Goal: Task Accomplishment & Management: Manage account settings

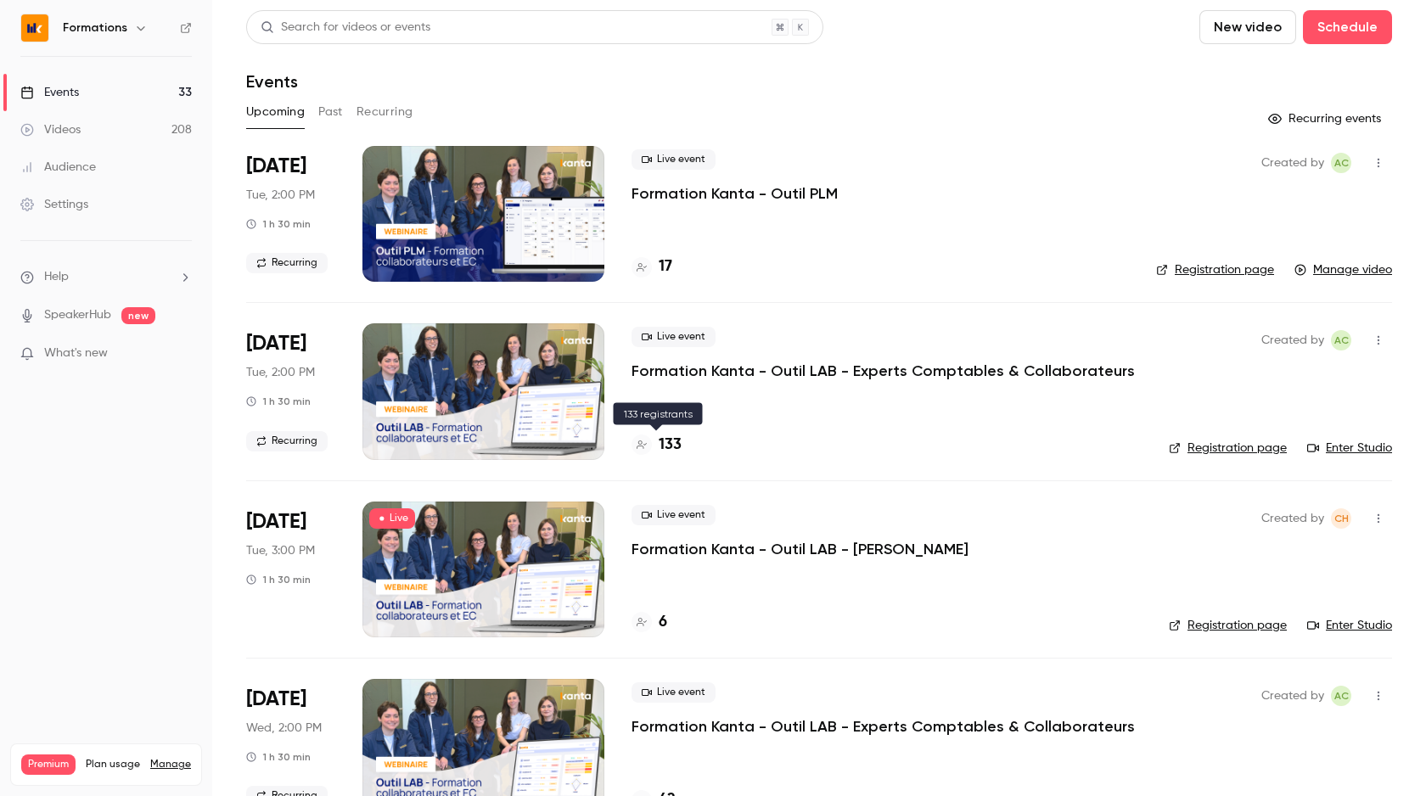
click at [661, 441] on h4 "133" at bounding box center [670, 445] width 23 height 23
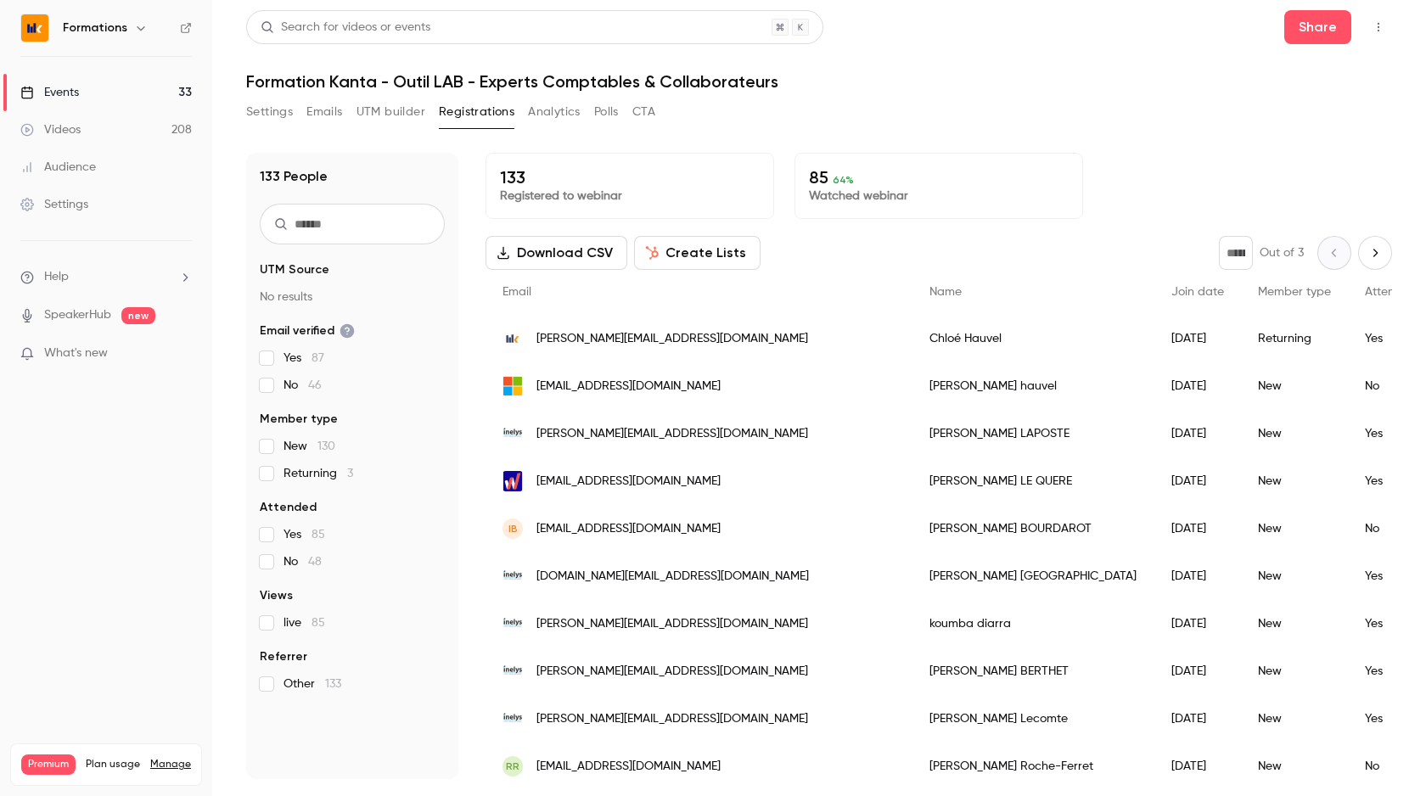
click at [325, 205] on input "text" at bounding box center [352, 224] width 185 height 41
type input "*"
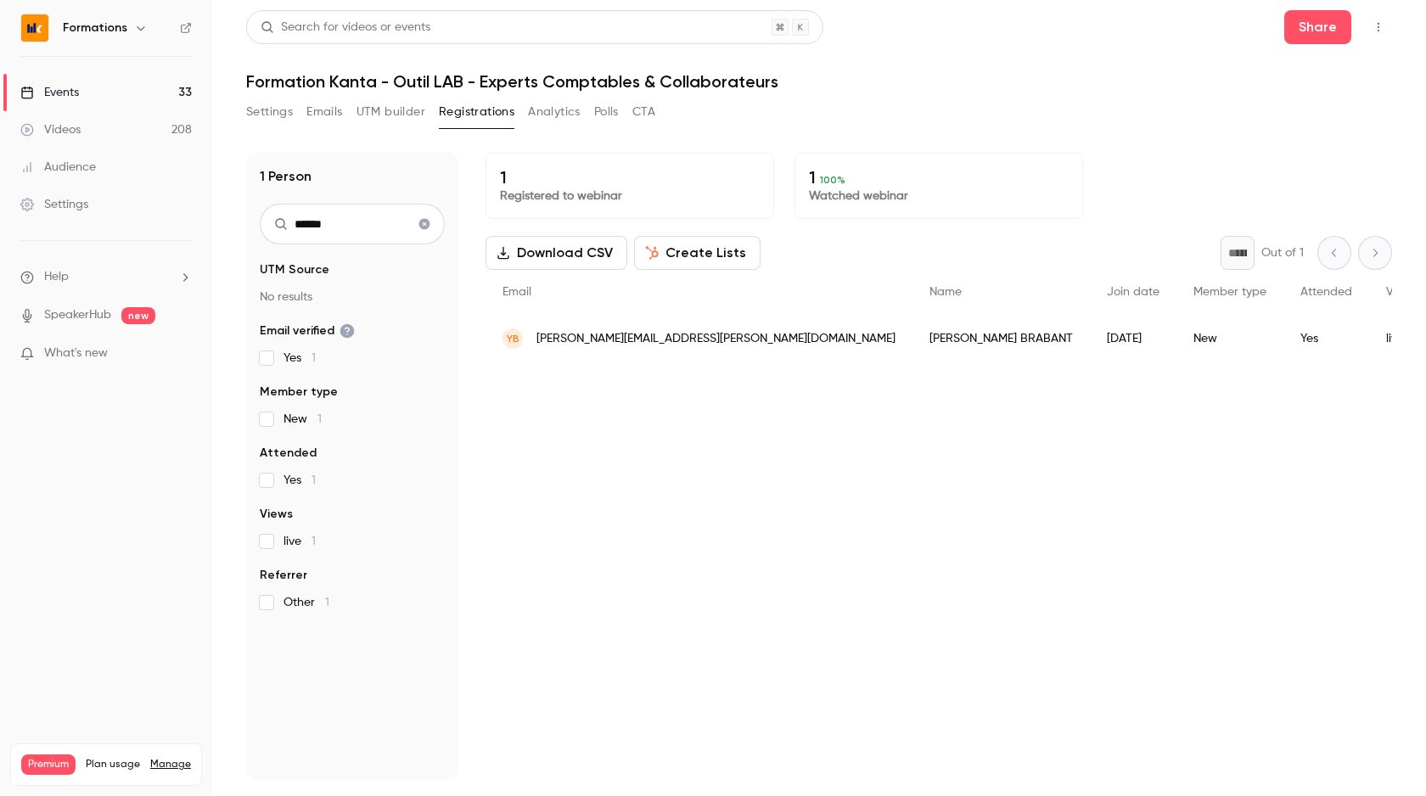
click at [323, 244] on input "******" at bounding box center [352, 224] width 185 height 41
click at [328, 231] on input "******" at bounding box center [352, 224] width 185 height 41
type input "******"
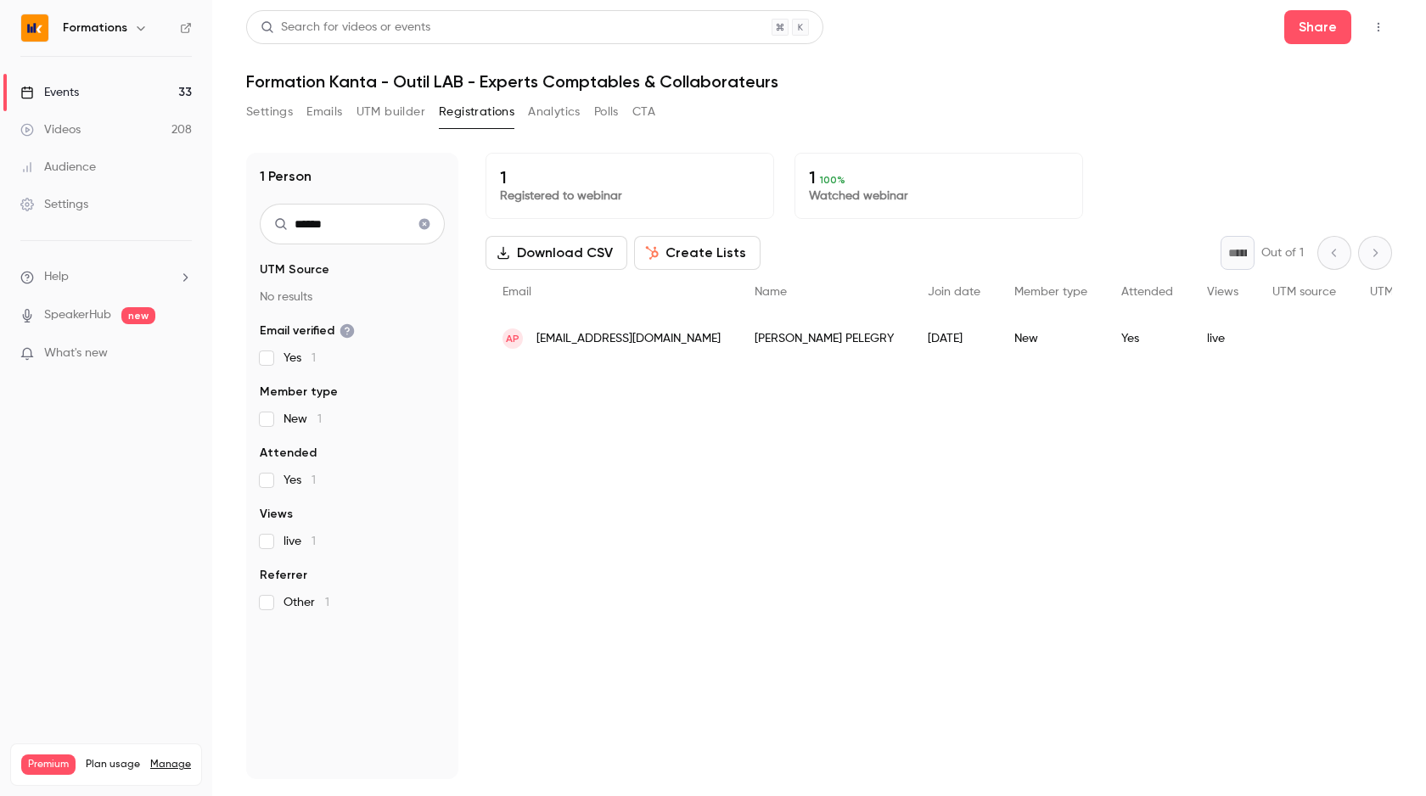
click at [615, 334] on span "apelegry@cbm-experts-comptables.fr" at bounding box center [629, 339] width 184 height 18
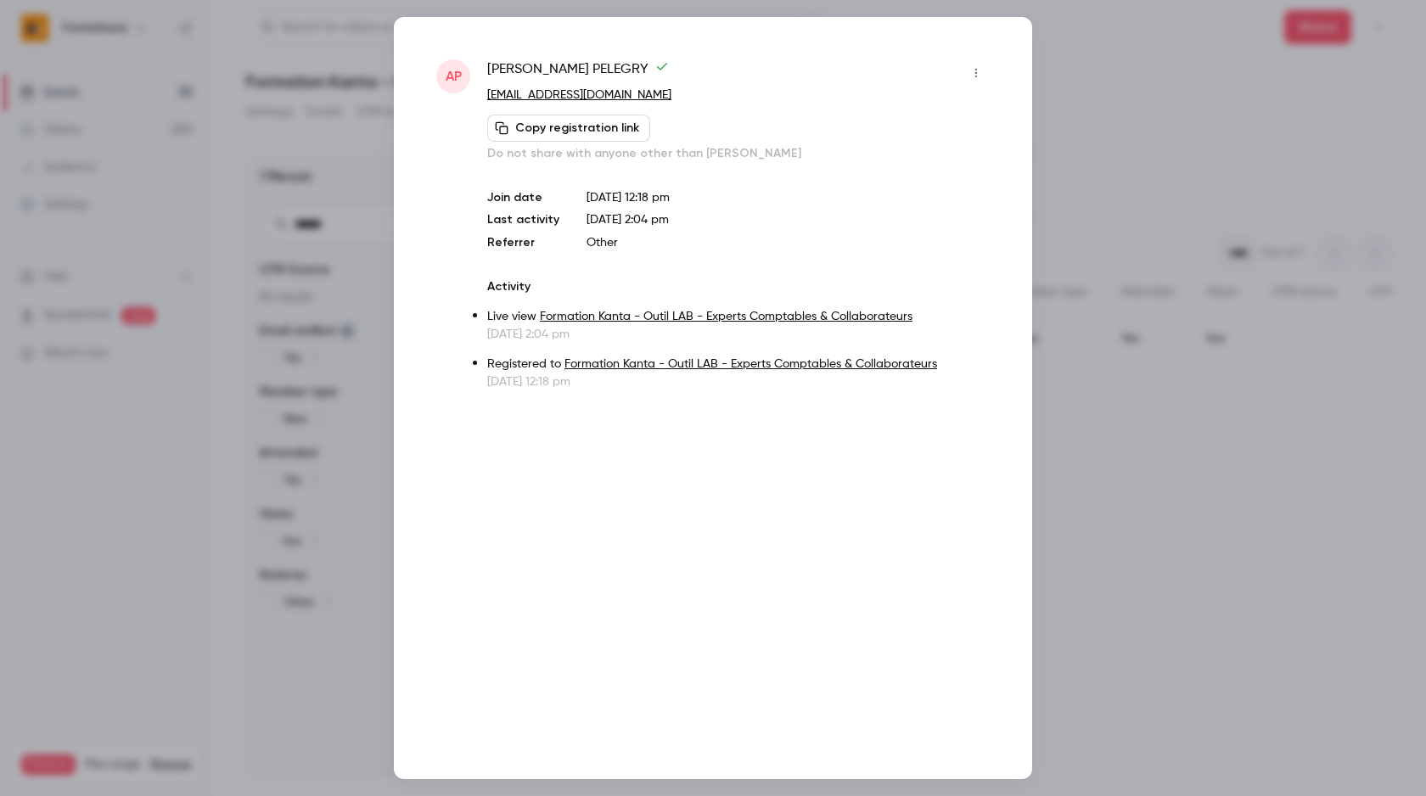
drag, startPoint x: 712, startPoint y: 103, endPoint x: 484, endPoint y: 98, distance: 228.4
click at [484, 98] on div "AP Arnaud PELEGRY apelegry@cbm-experts-comptables.fr Copy registration link Do …" at bounding box center [713, 224] width 554 height 331
copy link "apelegry@cbm-experts-comptables.fr"
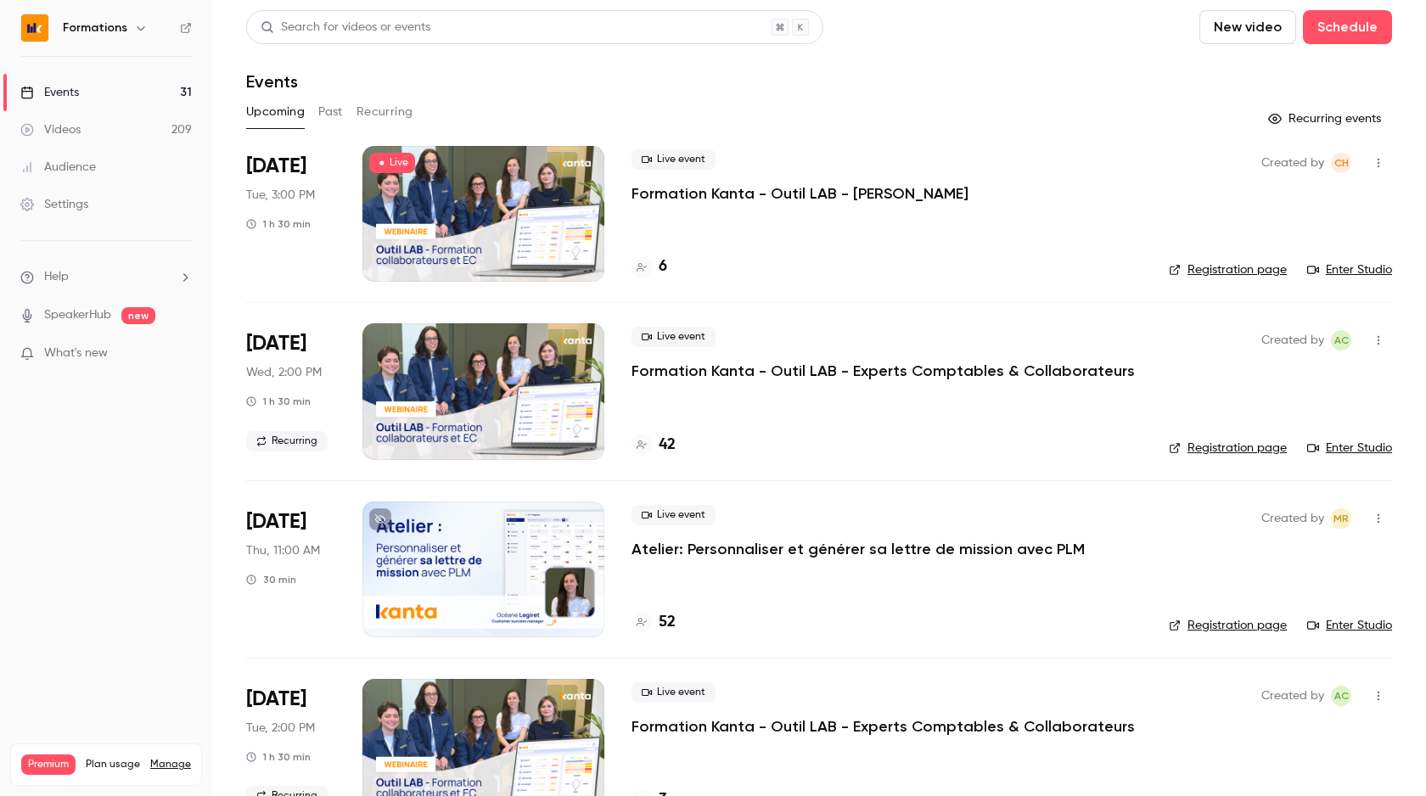
click at [388, 110] on button "Recurring" at bounding box center [385, 111] width 57 height 27
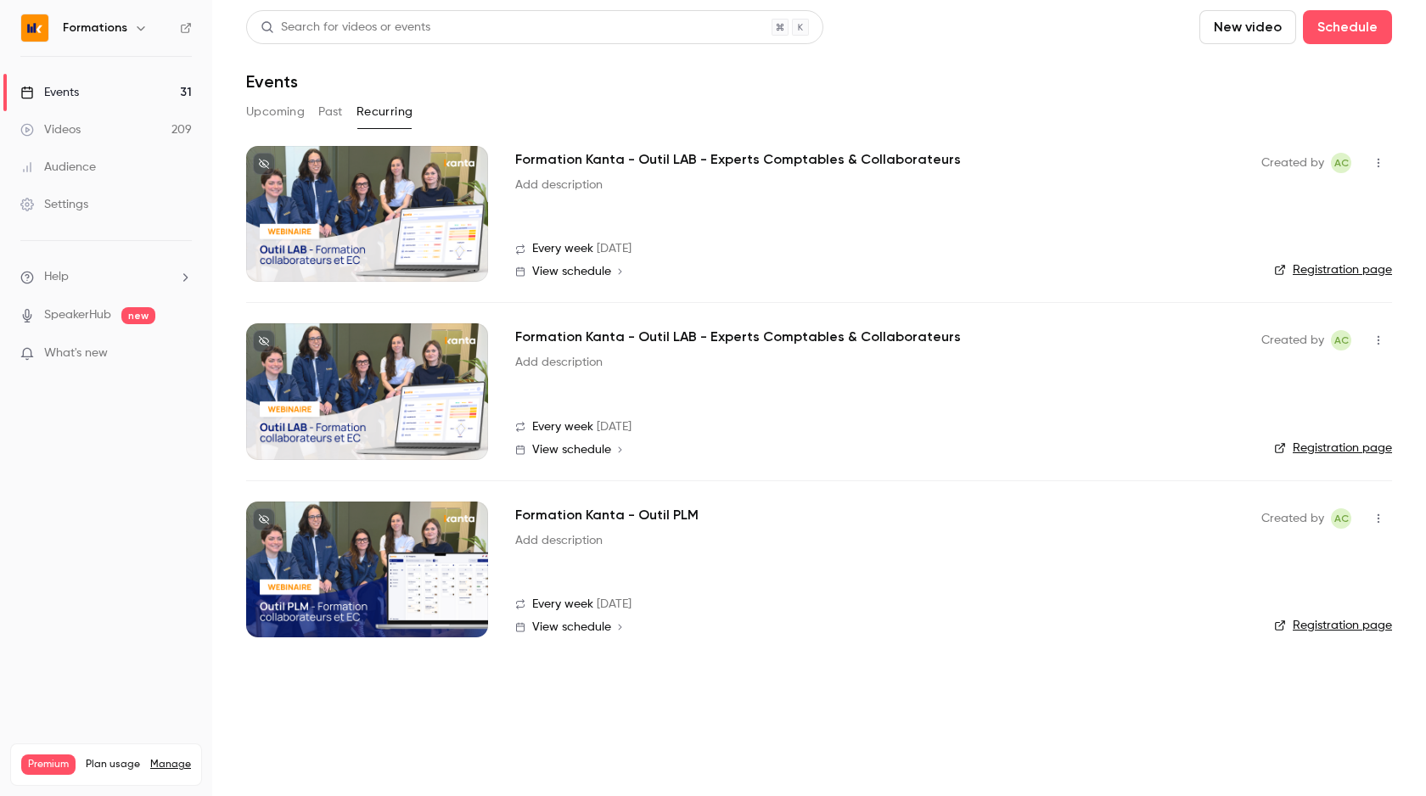
click at [588, 453] on span "View schedule" at bounding box center [571, 450] width 79 height 12
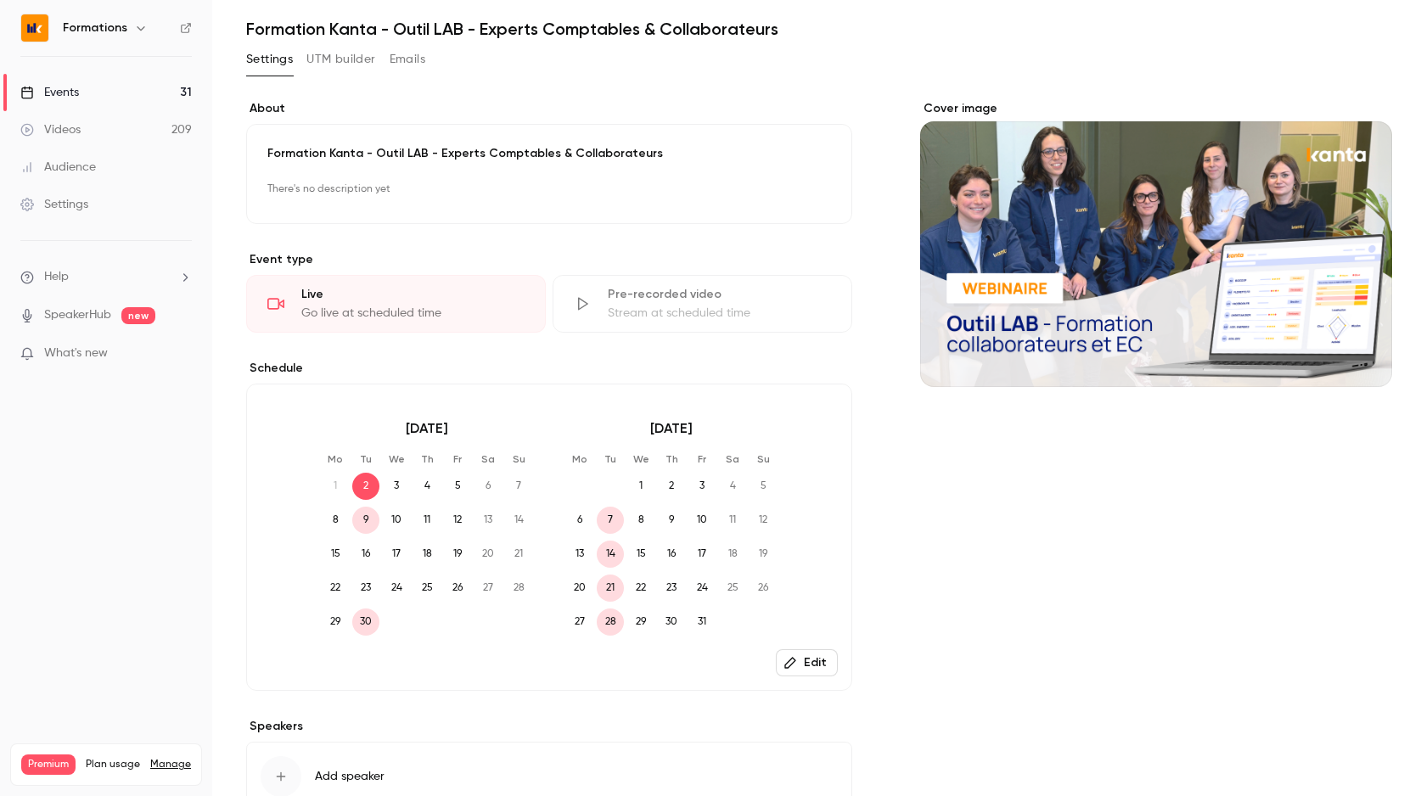
scroll to position [173, 0]
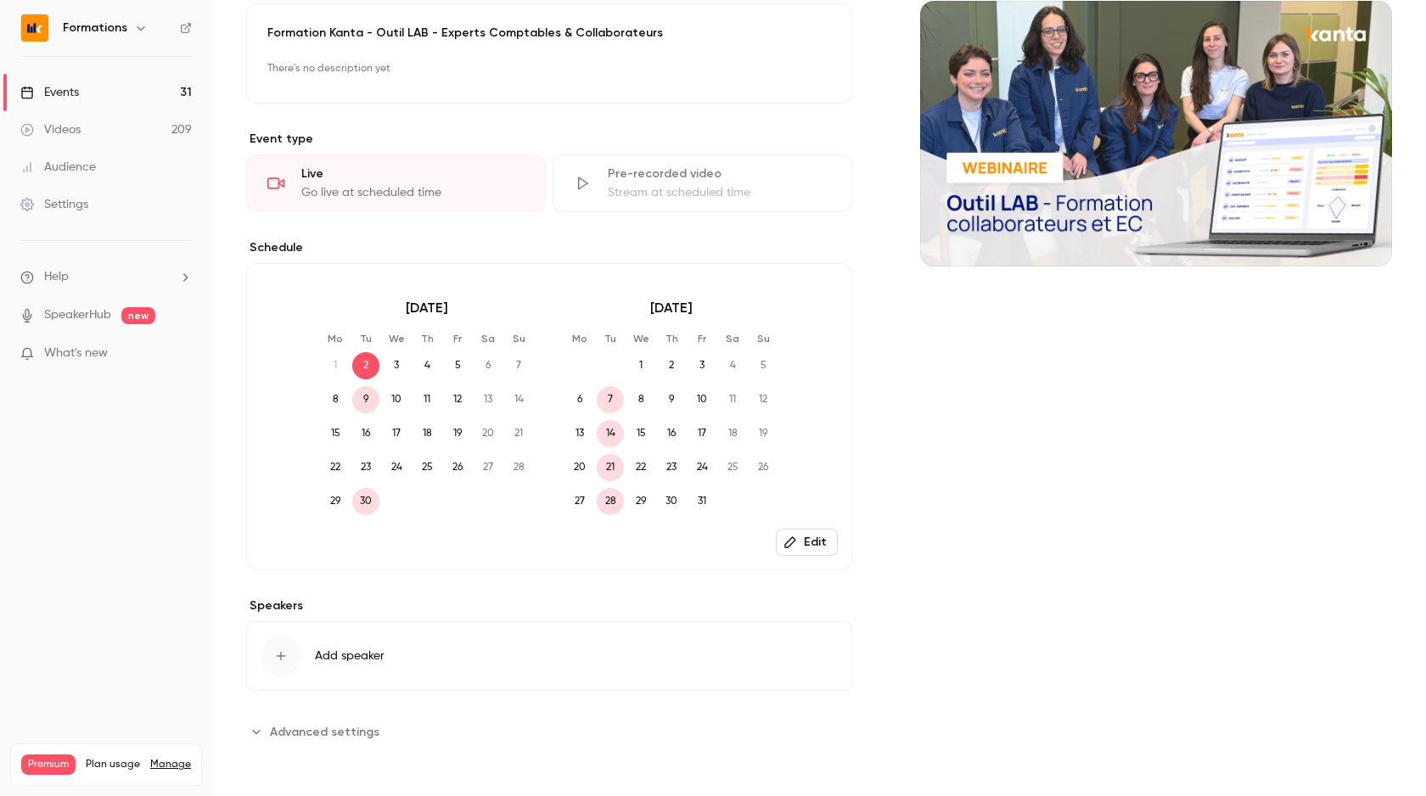
click at [295, 734] on span "Advanced settings" at bounding box center [325, 732] width 110 height 18
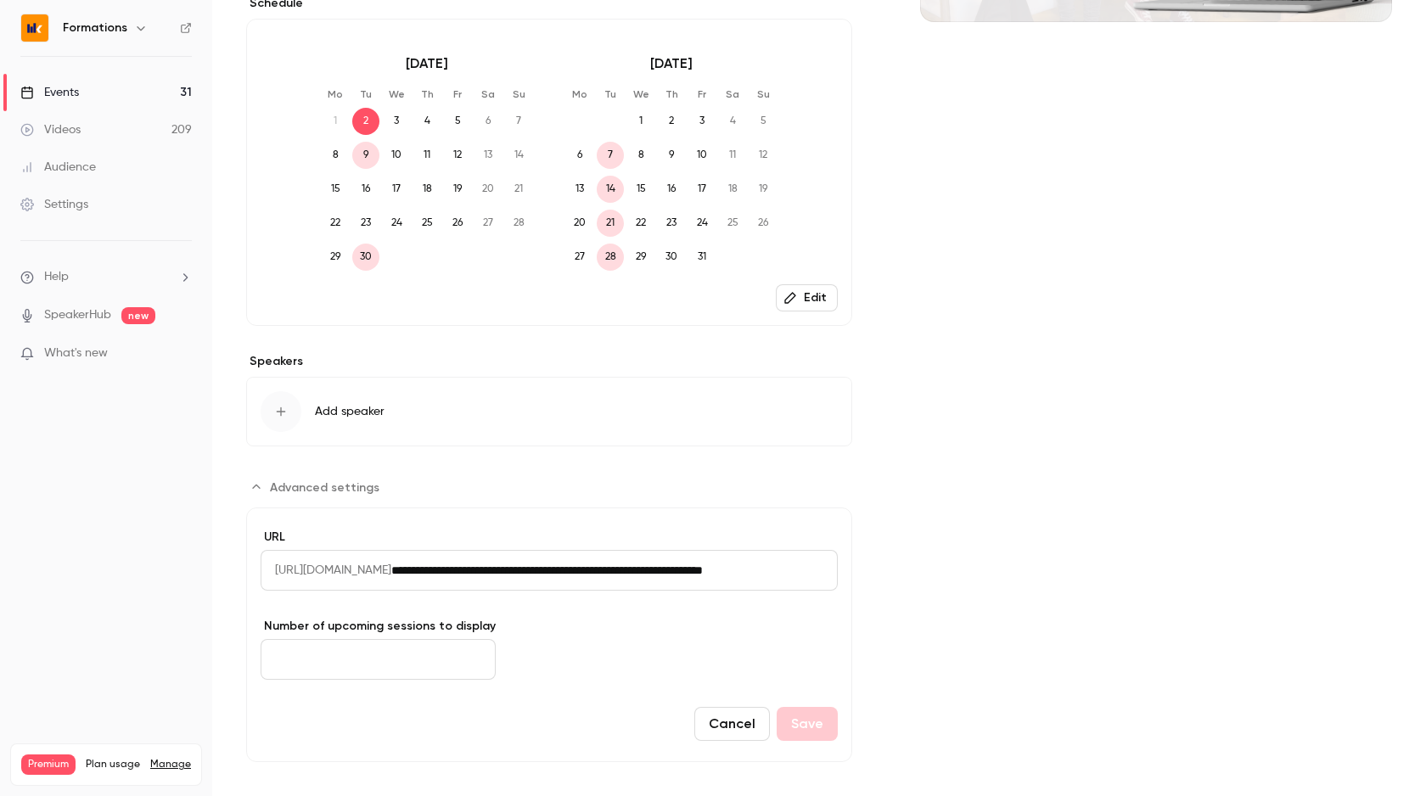
scroll to position [435, 0]
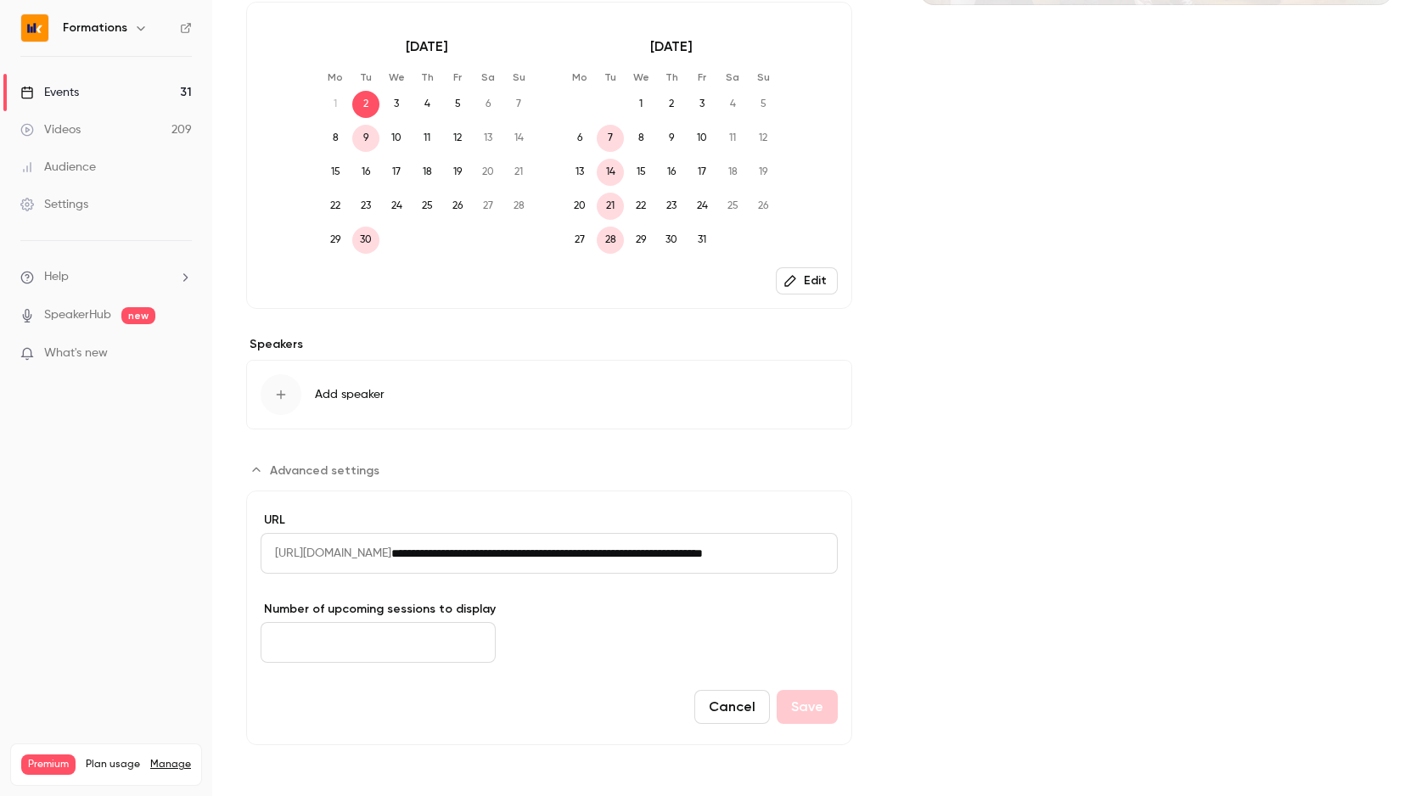
click at [465, 649] on input "*" at bounding box center [378, 642] width 235 height 41
click at [378, 644] on input "*" at bounding box center [378, 642] width 235 height 41
click at [466, 641] on input "*" at bounding box center [378, 642] width 235 height 41
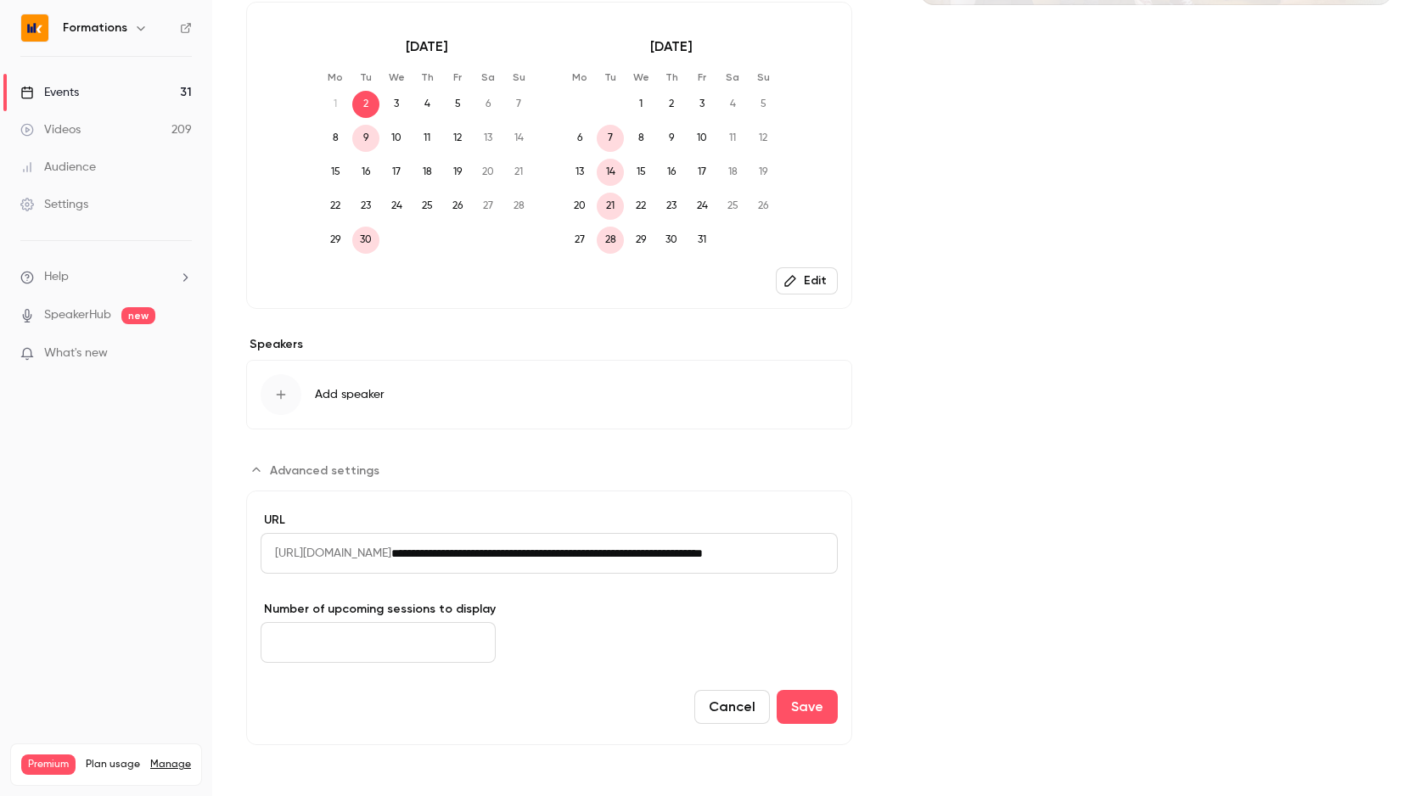
click at [466, 641] on input "*" at bounding box center [378, 642] width 235 height 41
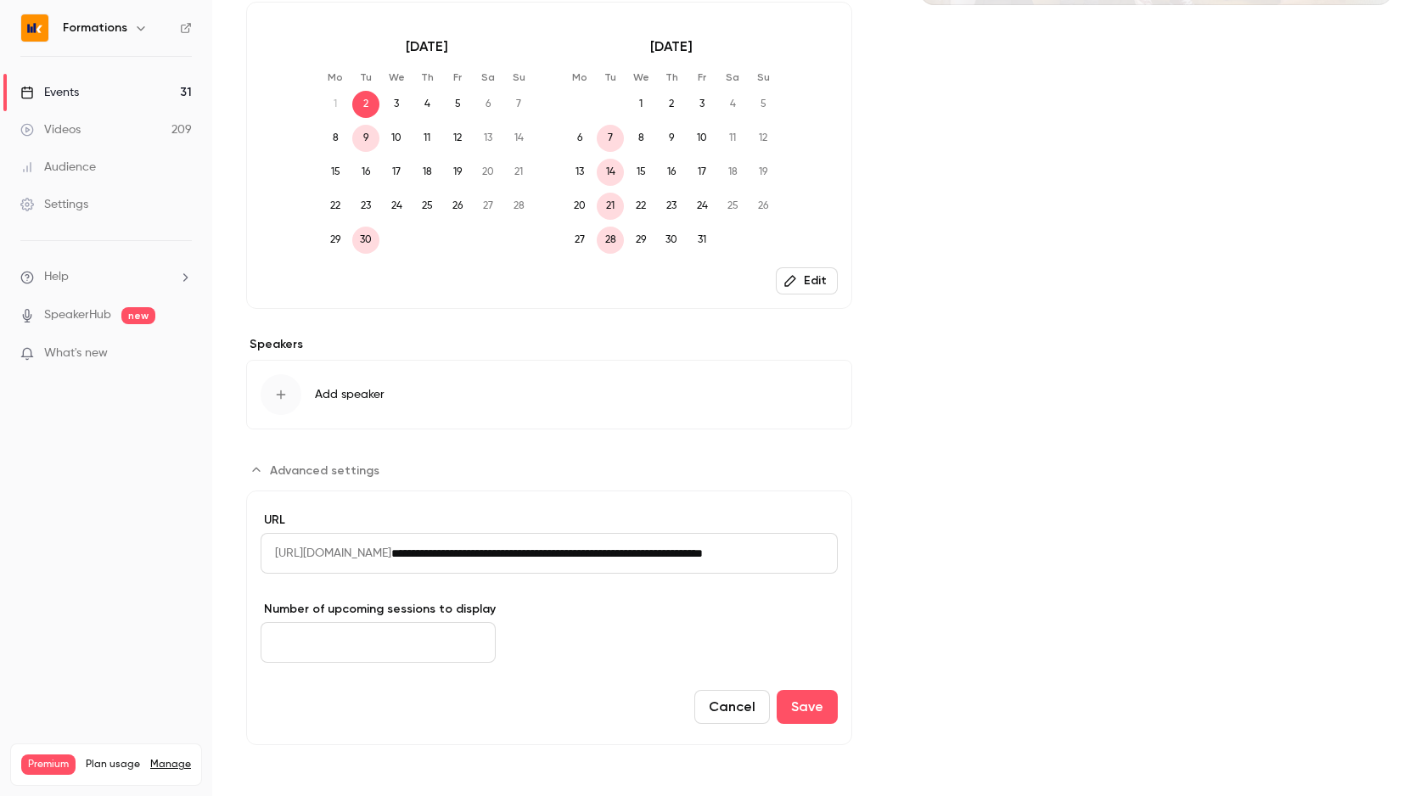
type input "**"
click at [466, 641] on input "**" at bounding box center [378, 642] width 235 height 41
click at [804, 711] on button "Save" at bounding box center [807, 707] width 61 height 34
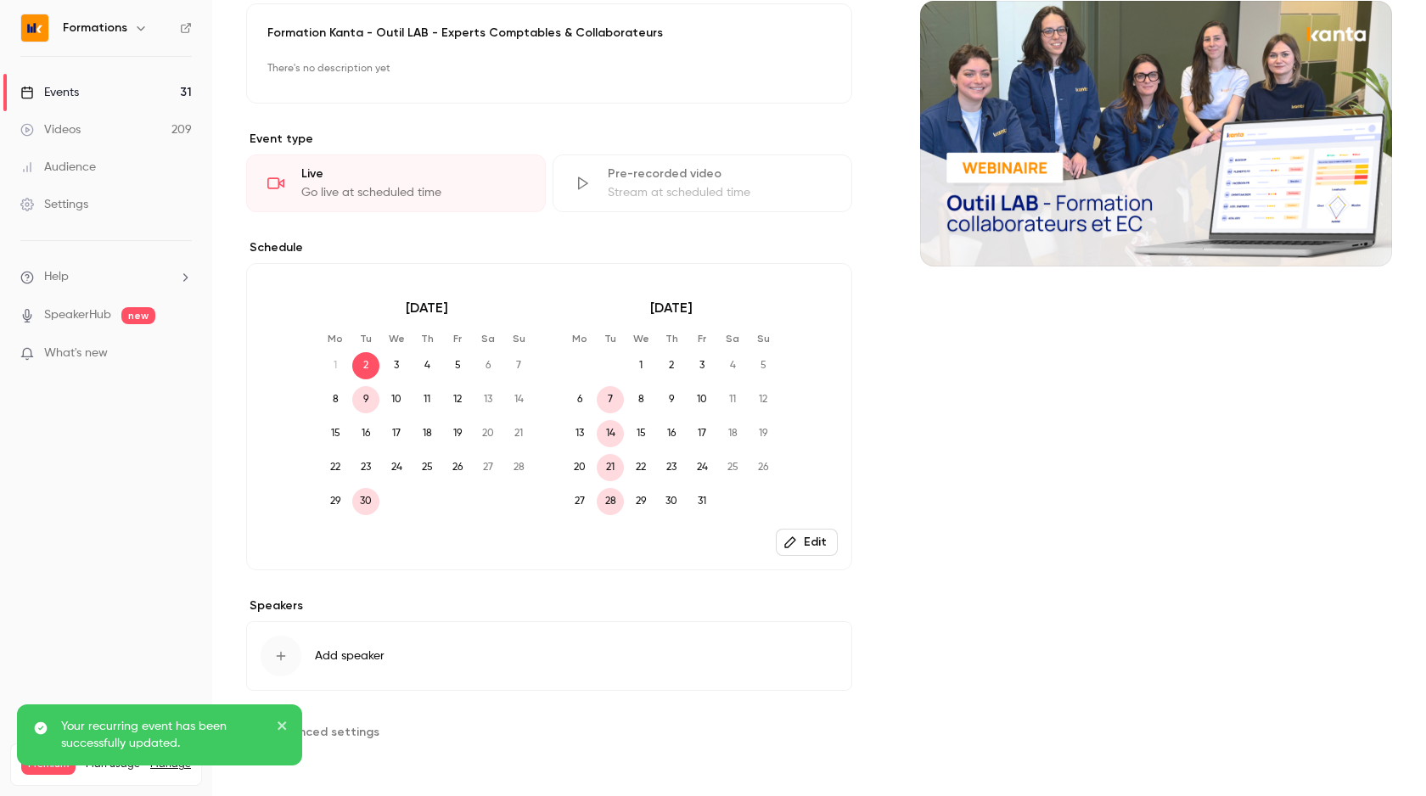
scroll to position [0, 0]
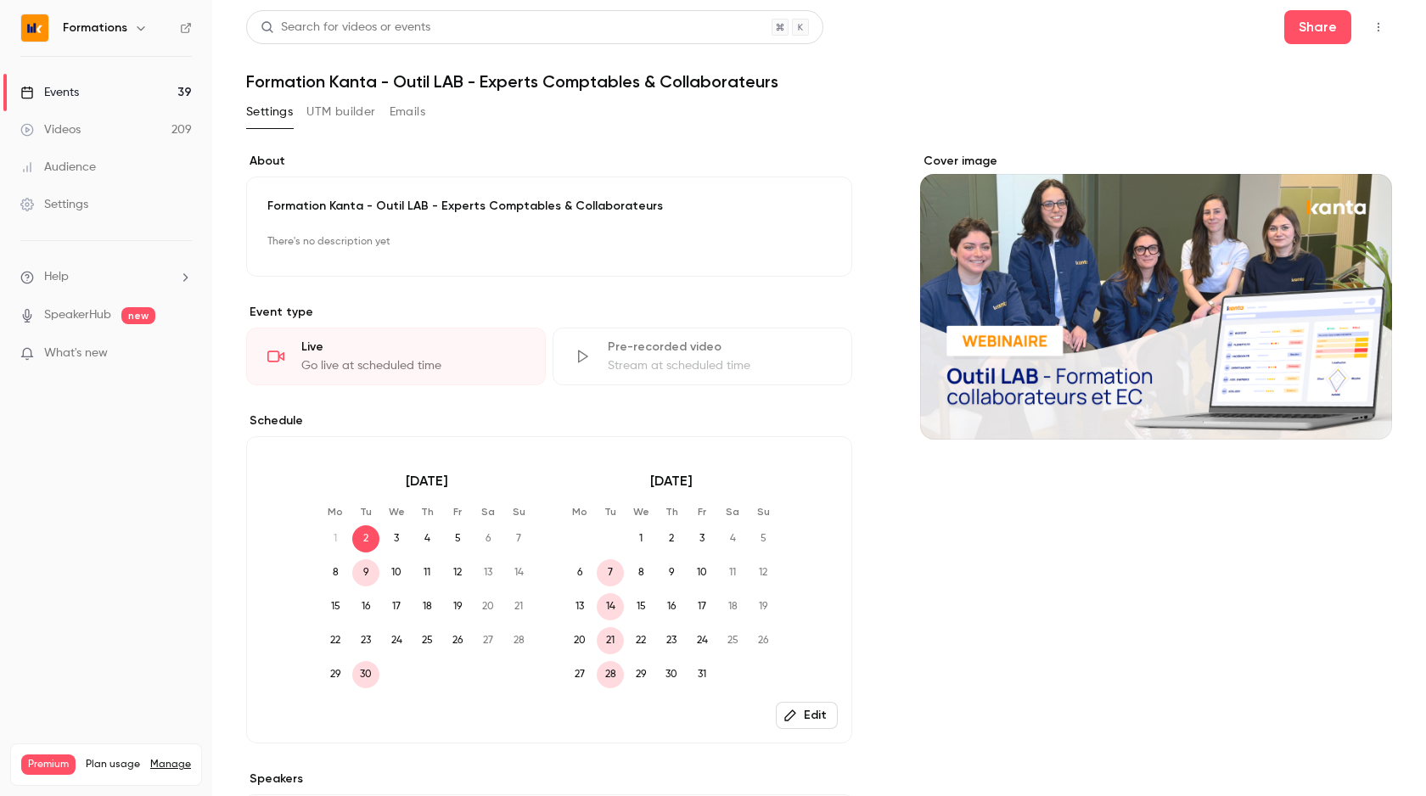
click at [101, 97] on link "Events 39" at bounding box center [106, 92] width 212 height 37
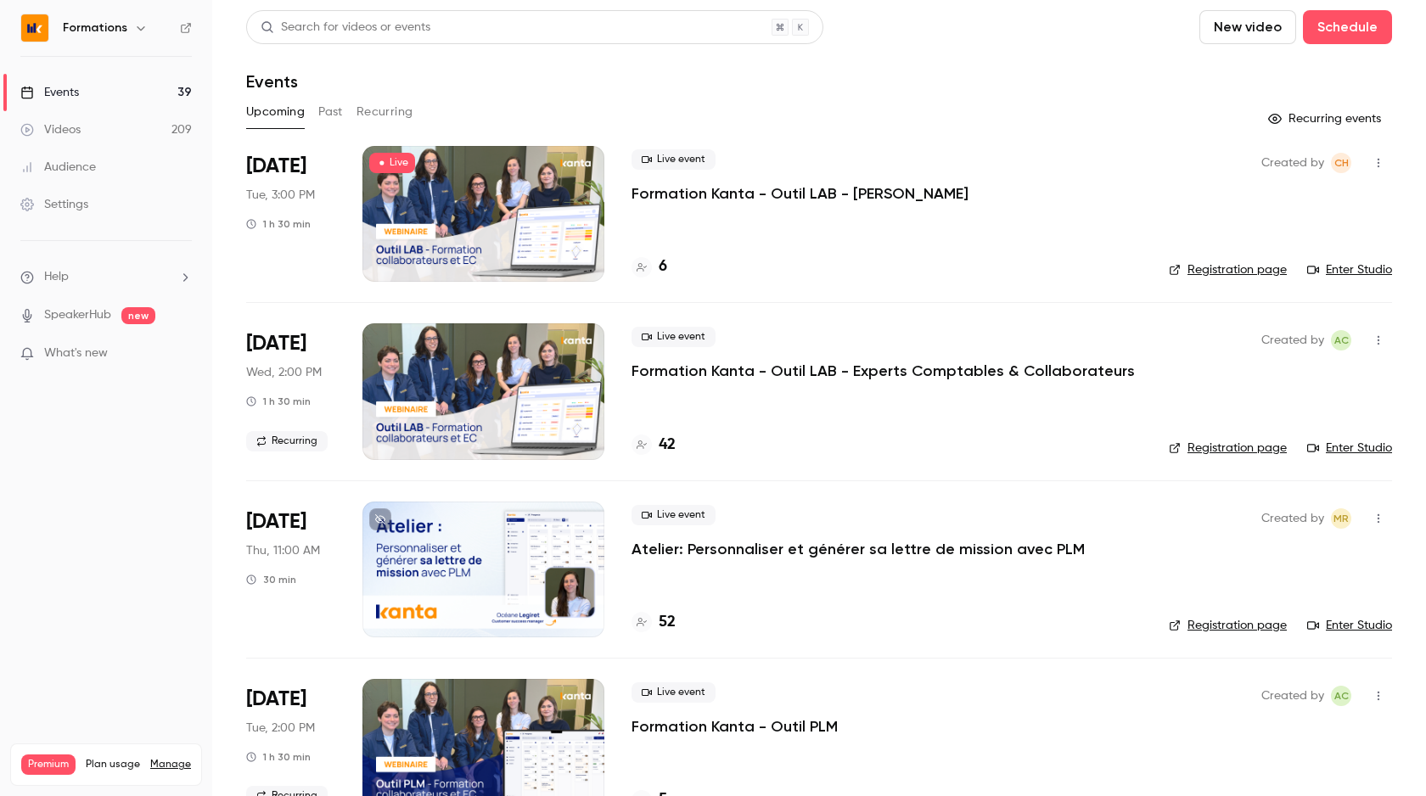
click at [394, 113] on button "Recurring" at bounding box center [385, 111] width 57 height 27
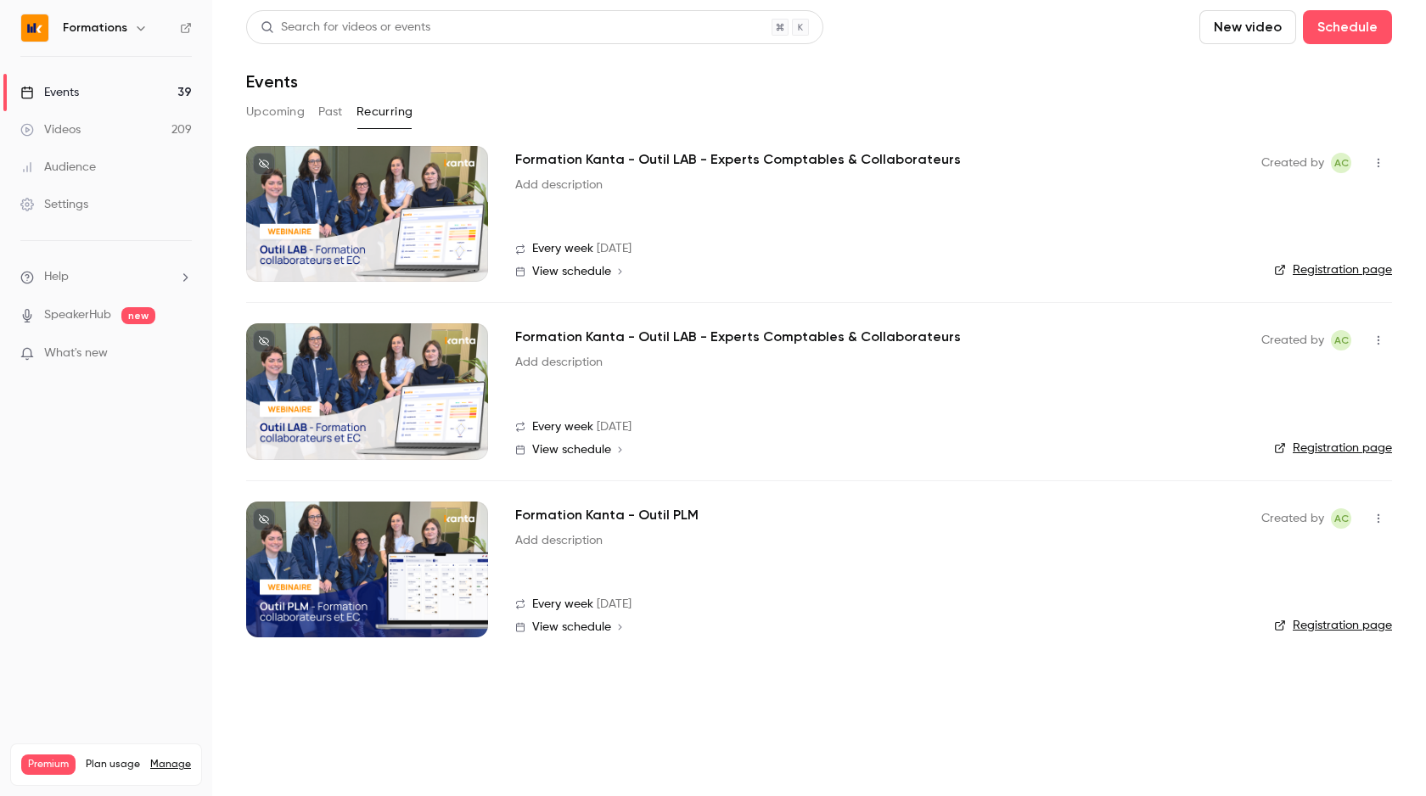
click at [610, 270] on div "View schedule" at bounding box center [578, 272] width 93 height 12
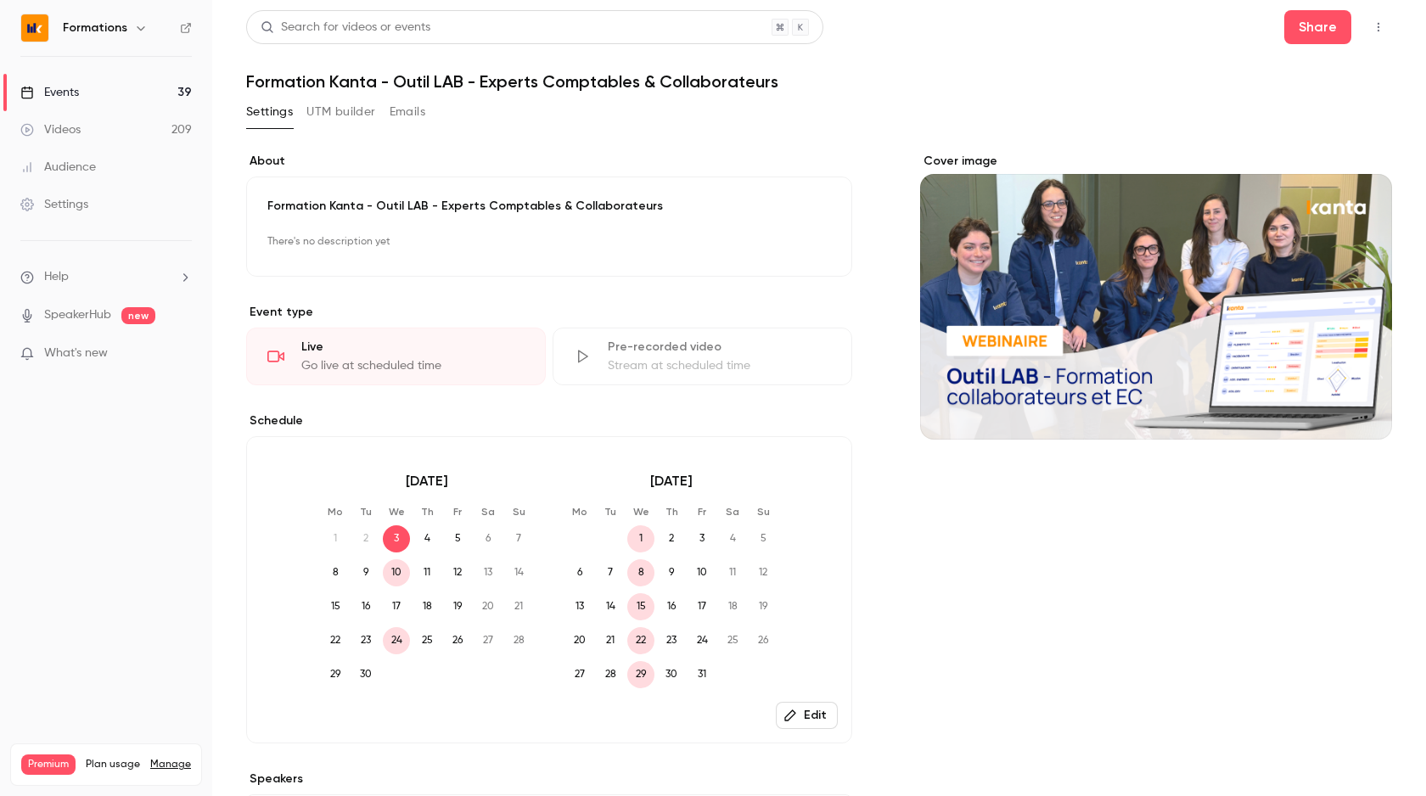
scroll to position [173, 0]
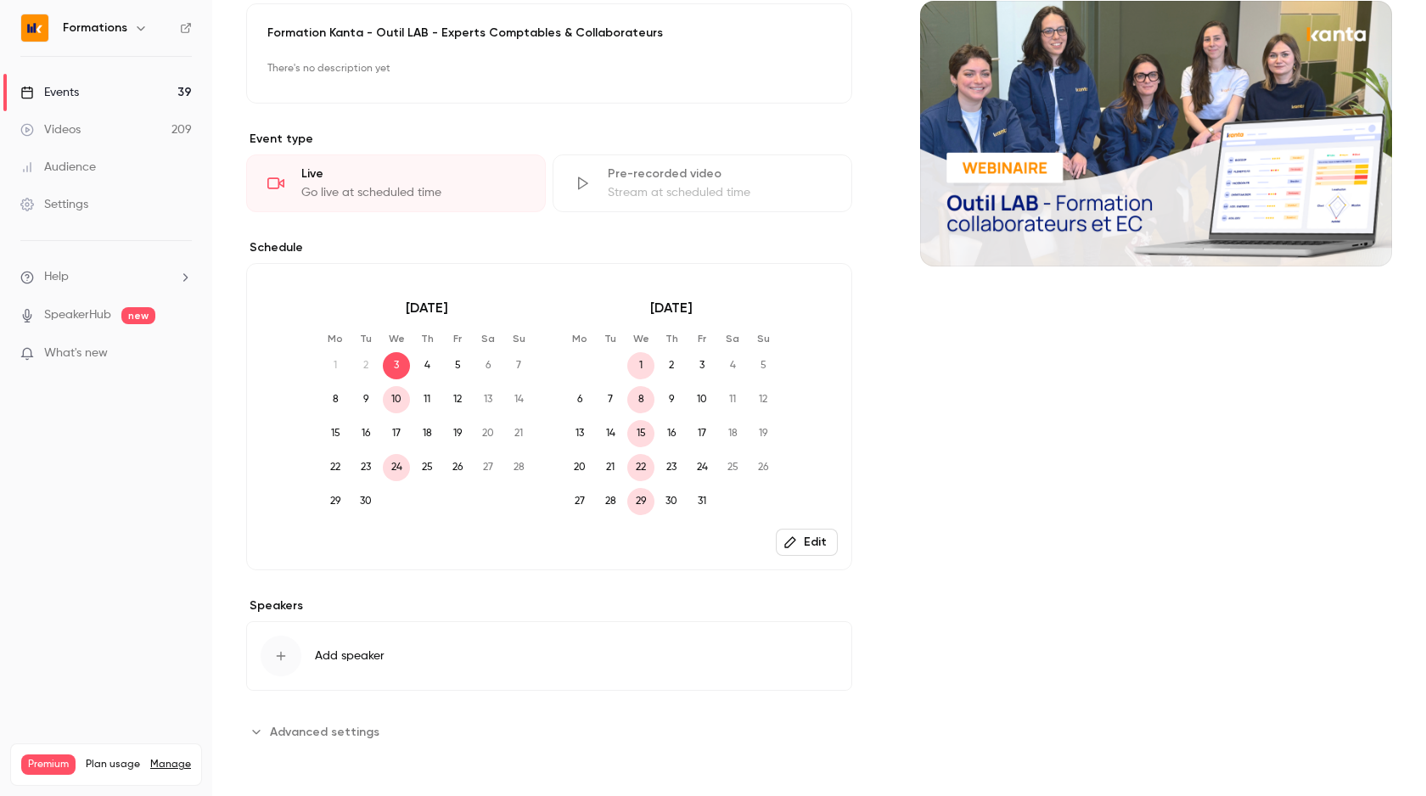
click at [270, 734] on span "Advanced settings" at bounding box center [325, 732] width 110 height 18
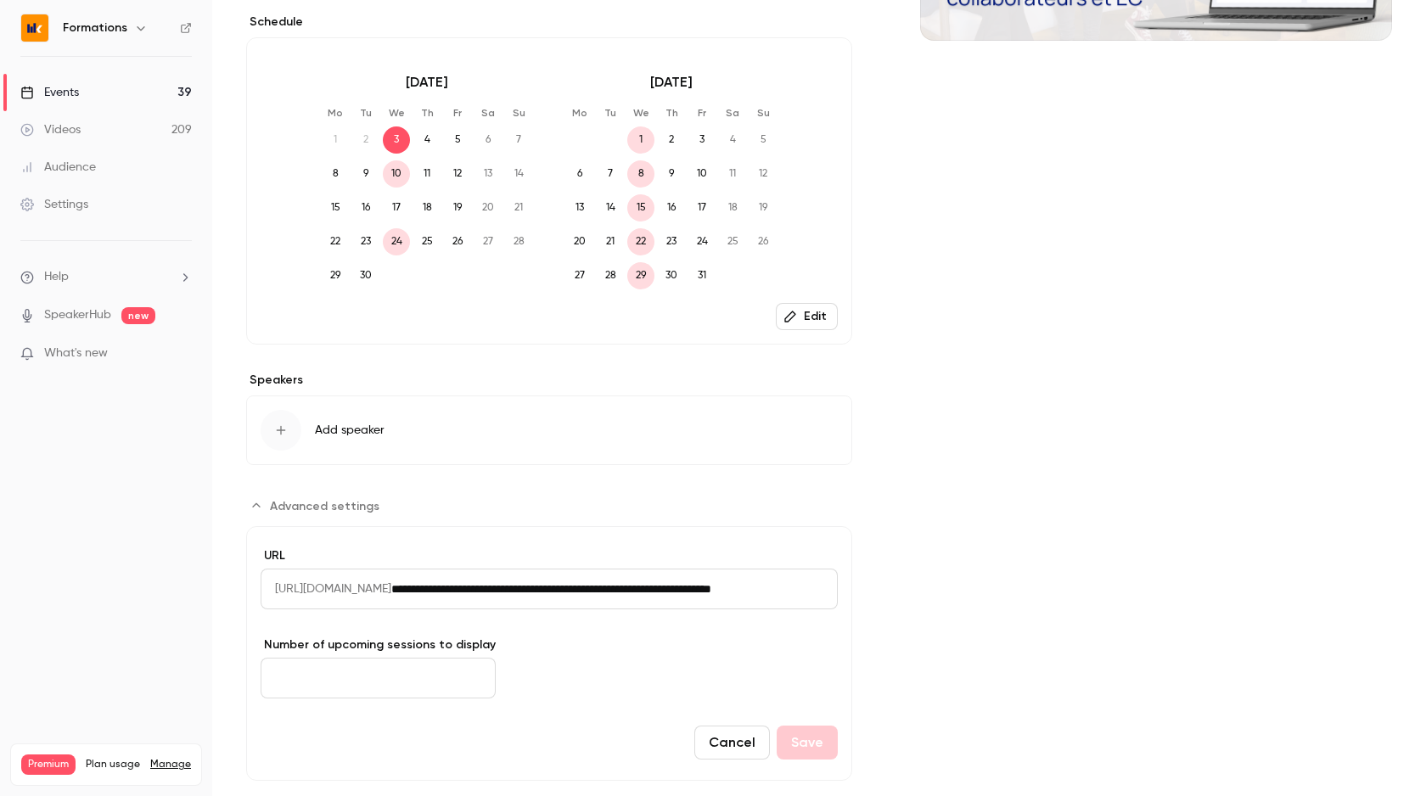
scroll to position [435, 0]
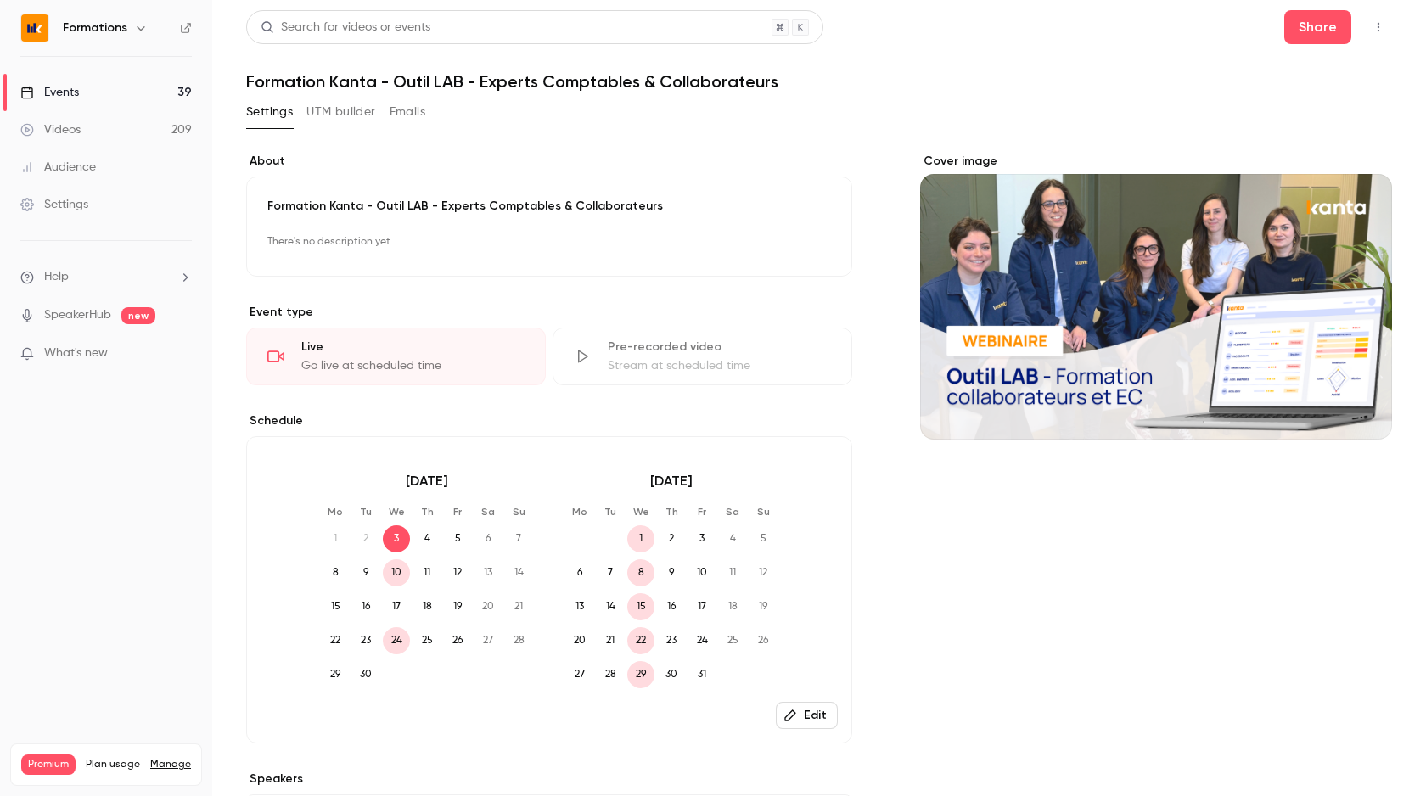
click at [140, 87] on link "Events 39" at bounding box center [106, 92] width 212 height 37
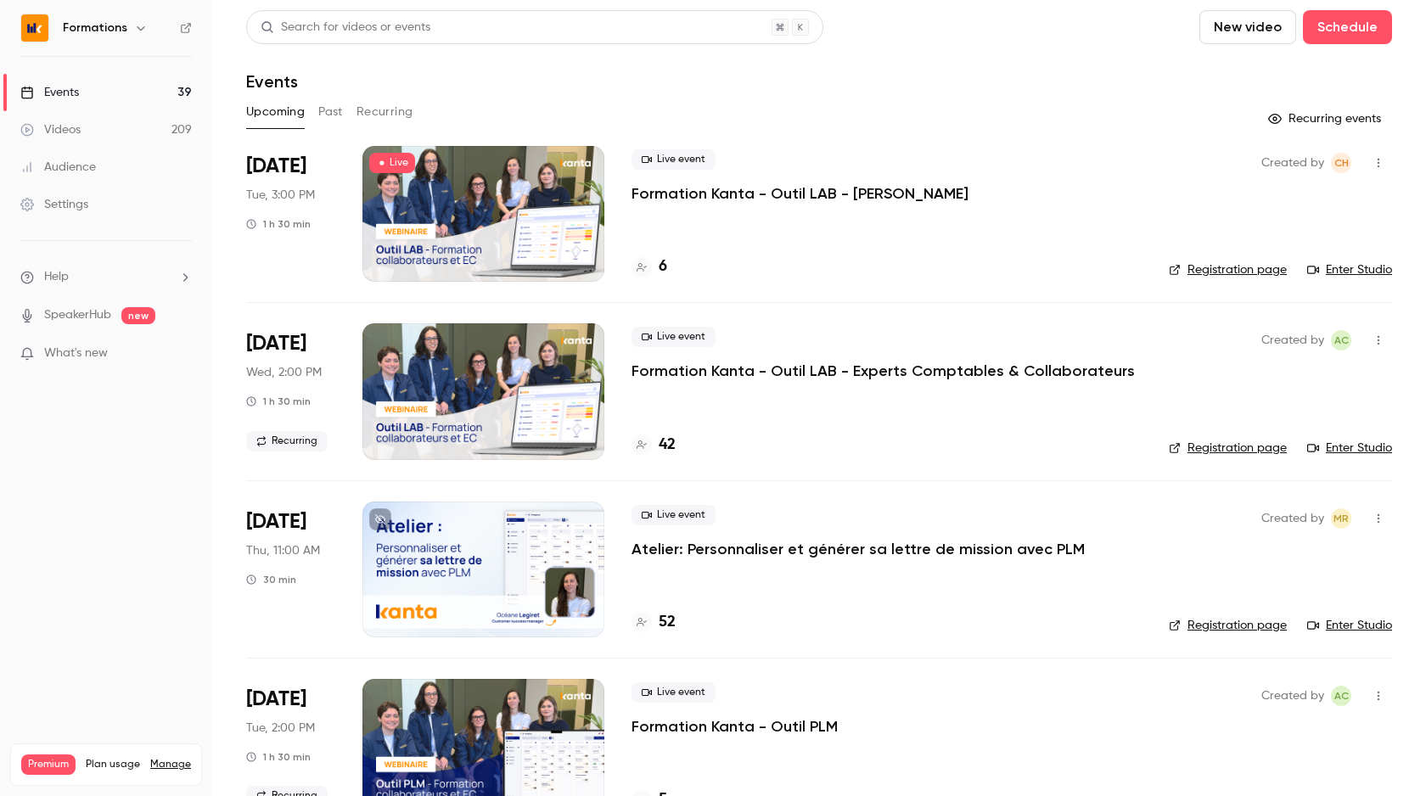
click at [364, 110] on button "Recurring" at bounding box center [385, 111] width 57 height 27
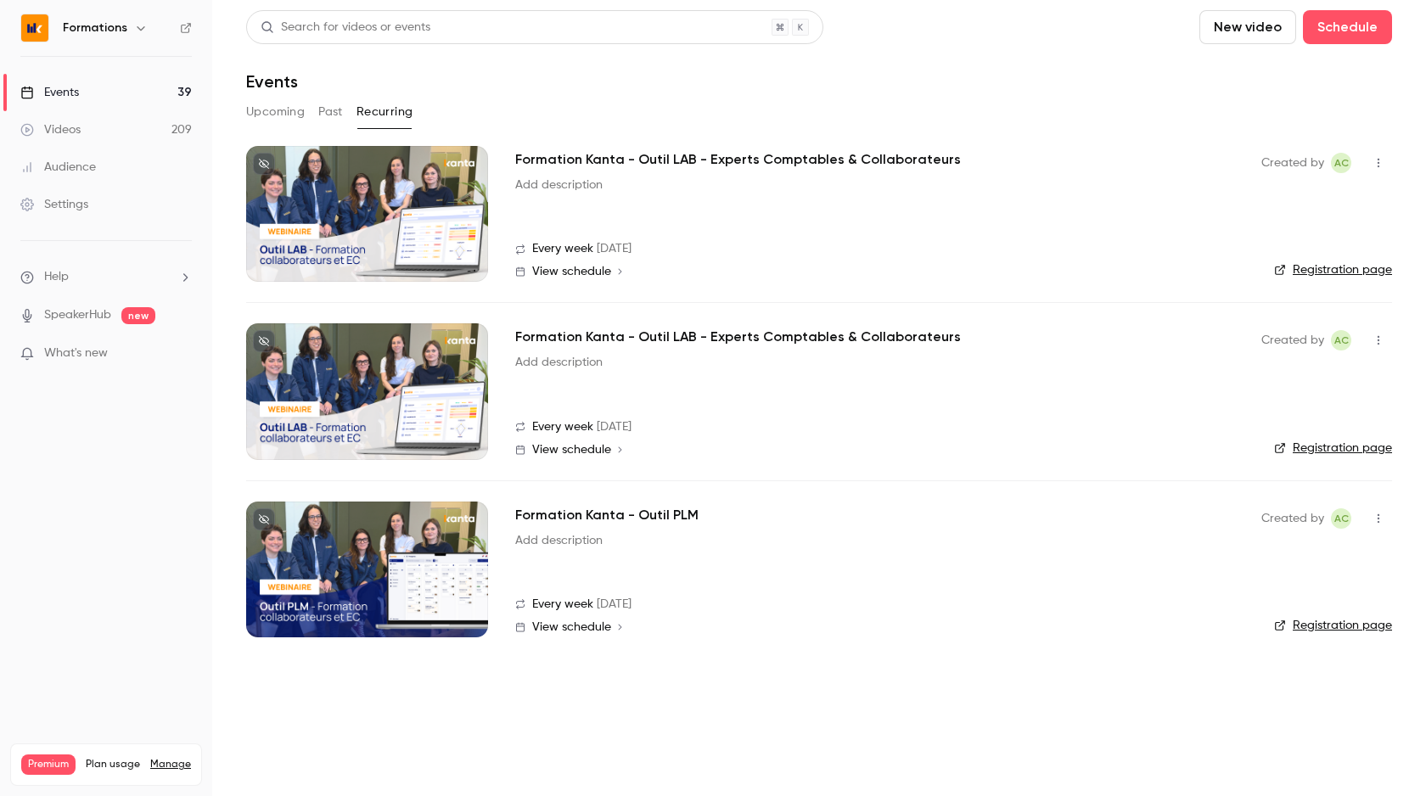
click at [615, 514] on h2 "Formation Kanta - Outil PLM" at bounding box center [606, 515] width 183 height 20
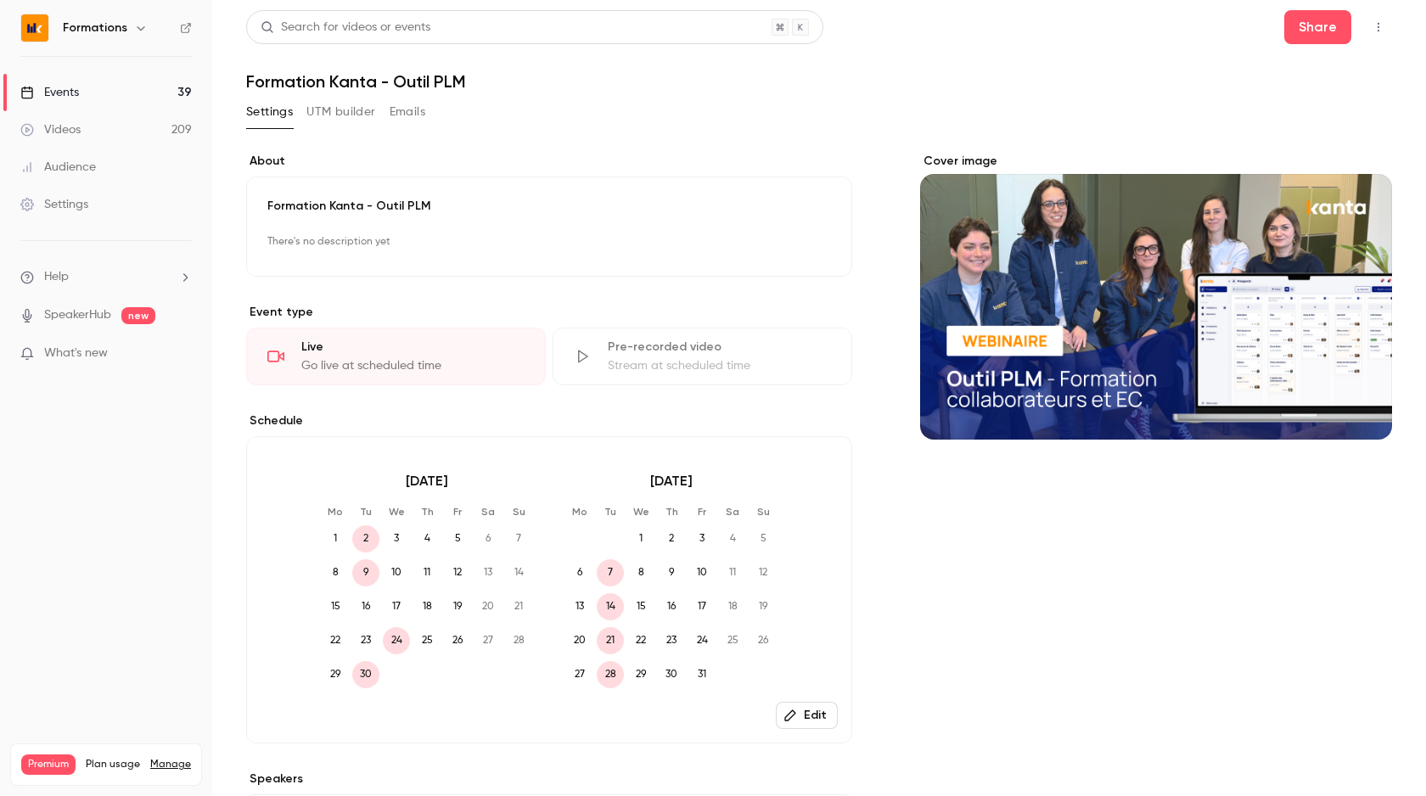
scroll to position [173, 0]
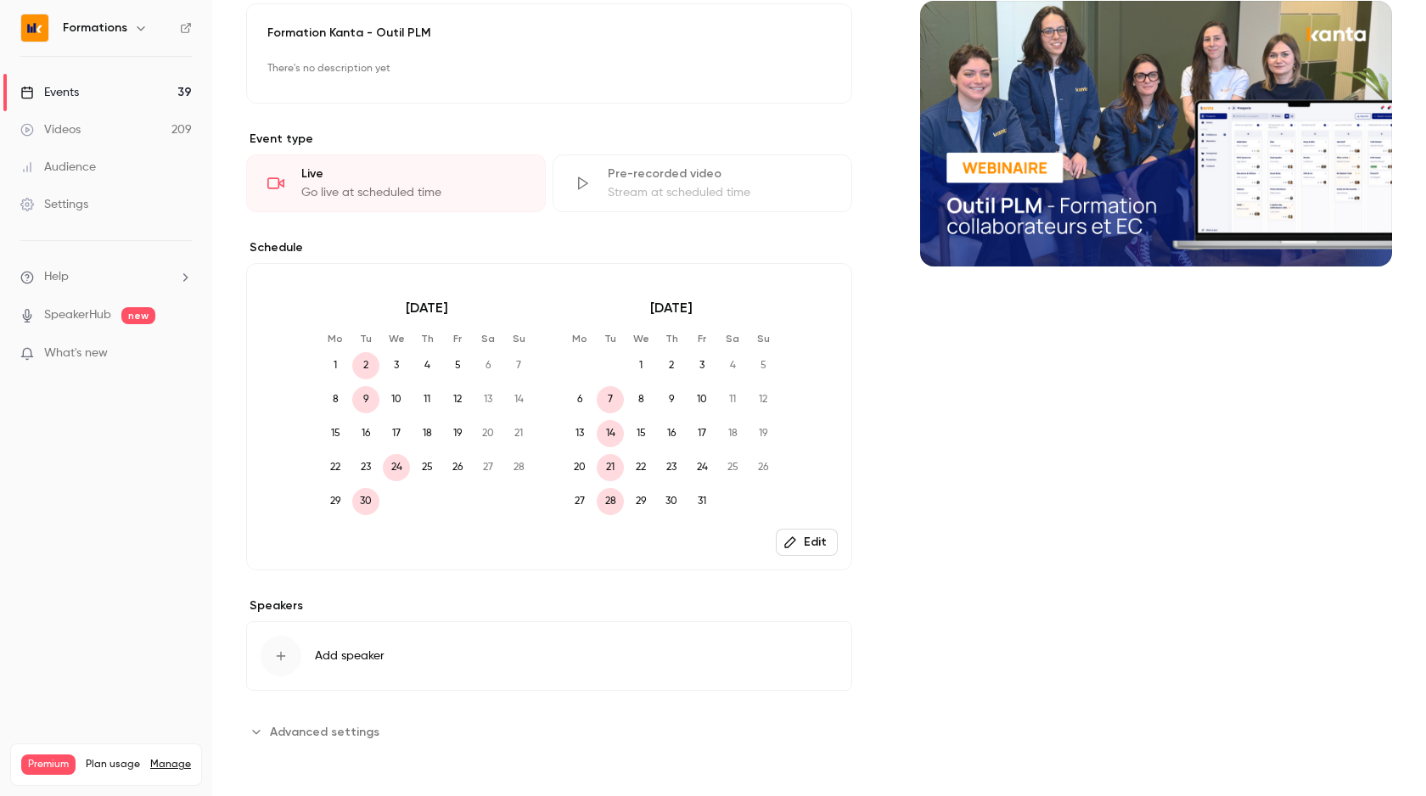
click at [279, 729] on span "Advanced settings" at bounding box center [325, 732] width 110 height 18
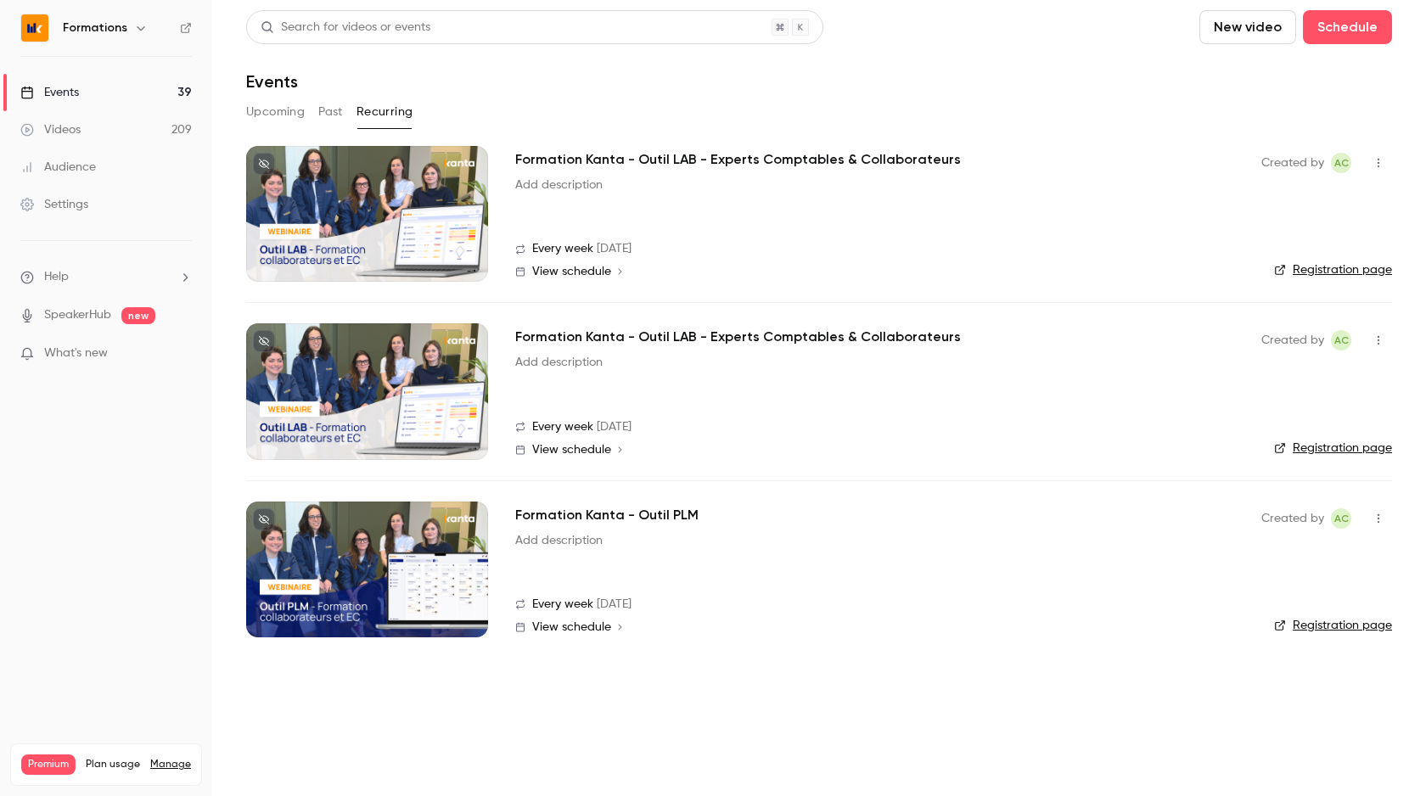
click at [582, 457] on div "Formation Kanta - Outil LAB - Experts Comptables & Collaborateurs Add descripti…" at bounding box center [874, 391] width 719 height 136
click at [583, 452] on span "View schedule" at bounding box center [571, 450] width 79 height 12
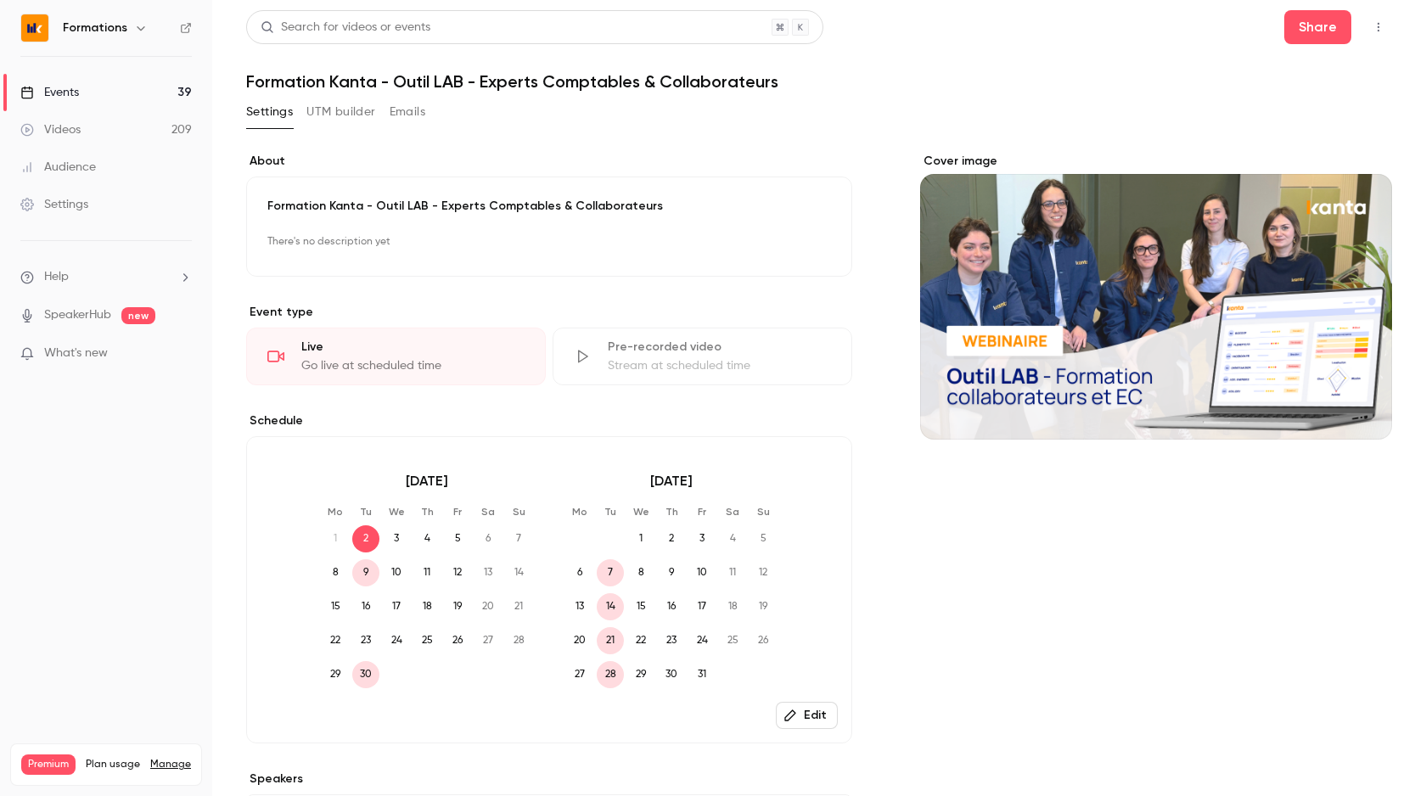
click at [821, 707] on button "Edit" at bounding box center [807, 715] width 62 height 27
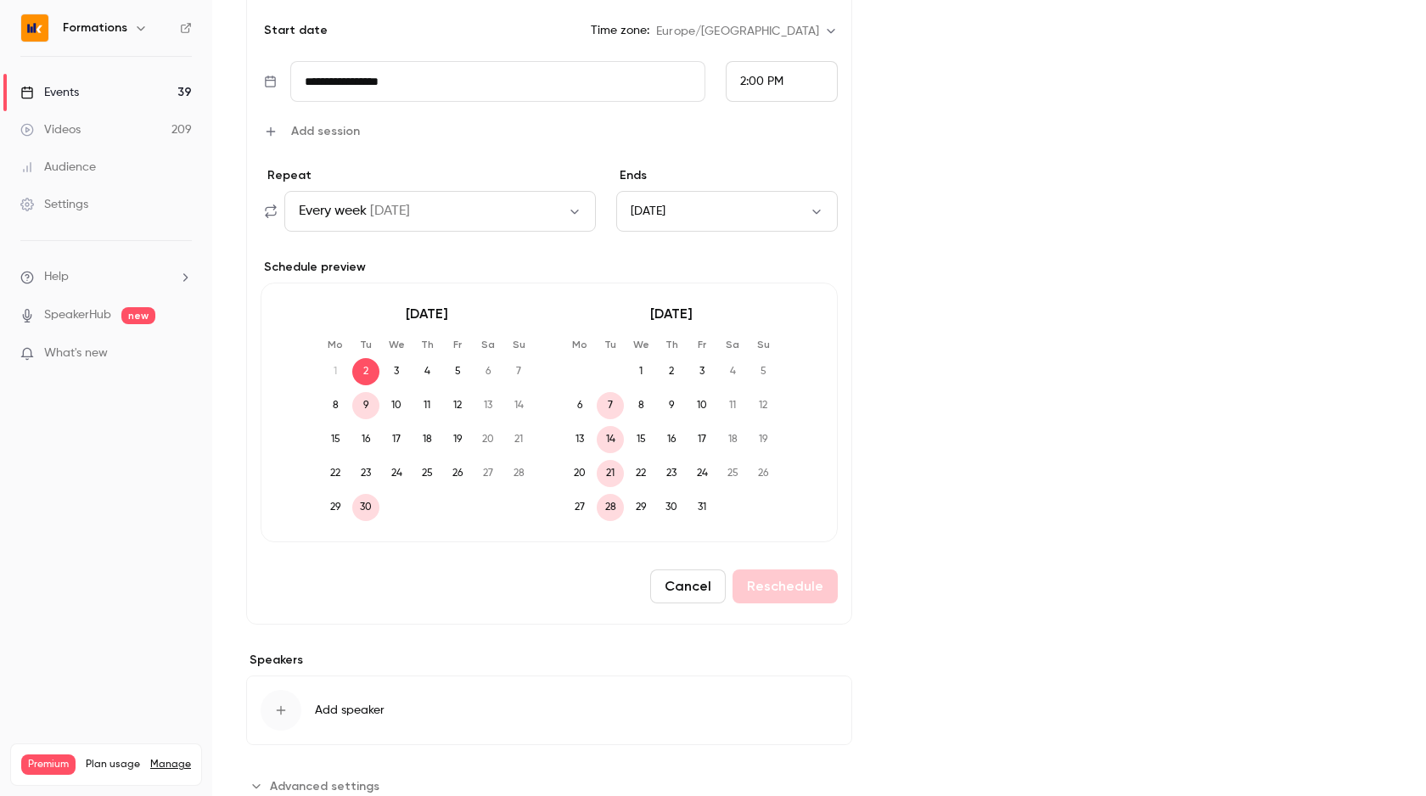
scroll to position [578, 0]
